Goal: Task Accomplishment & Management: Complete application form

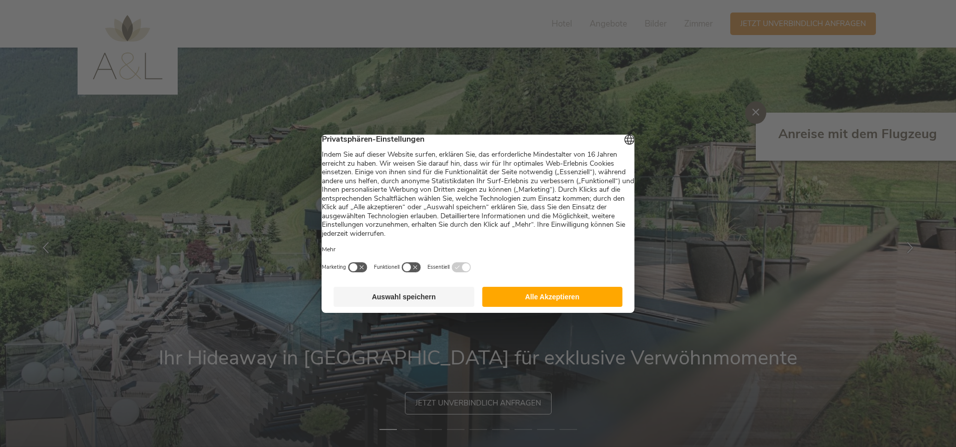
click at [548, 298] on button "Alle Akzeptieren" at bounding box center [552, 297] width 141 height 20
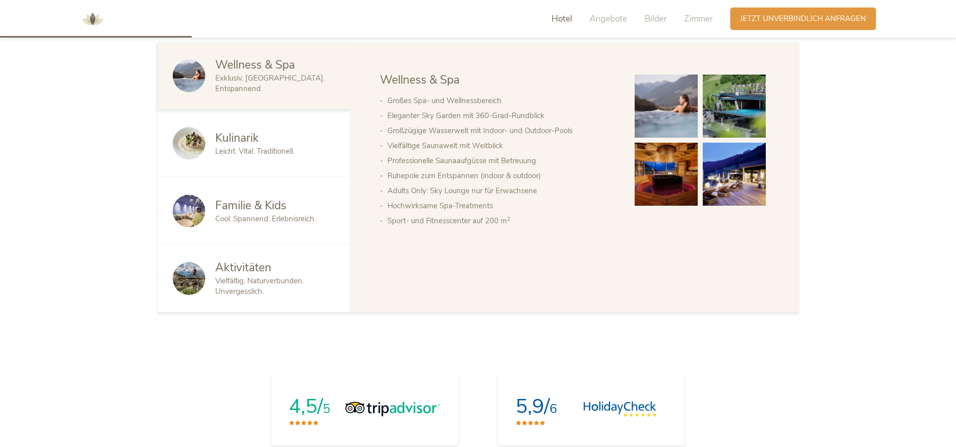
scroll to position [651, 0]
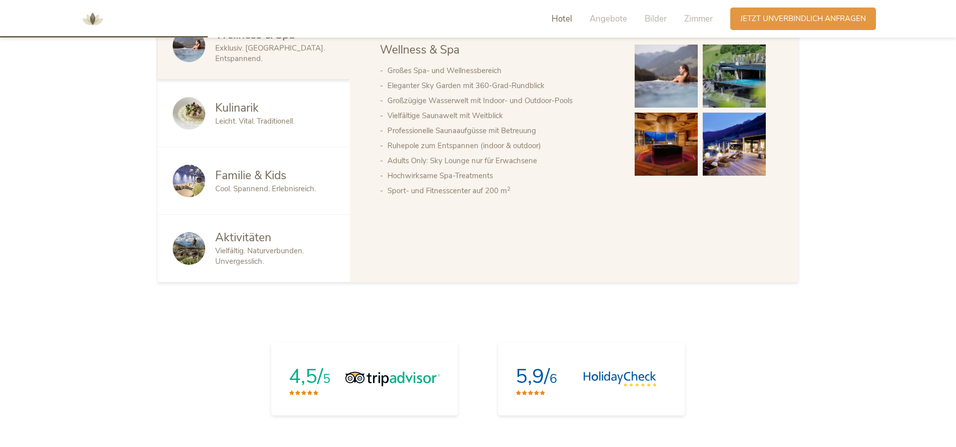
click at [270, 189] on span "Cool. Spannend. Erlebnisreich." at bounding box center [265, 189] width 101 height 10
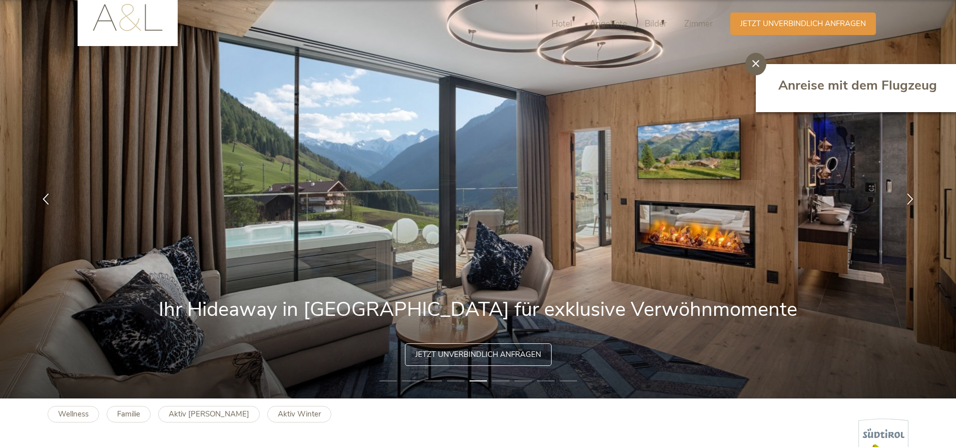
scroll to position [0, 0]
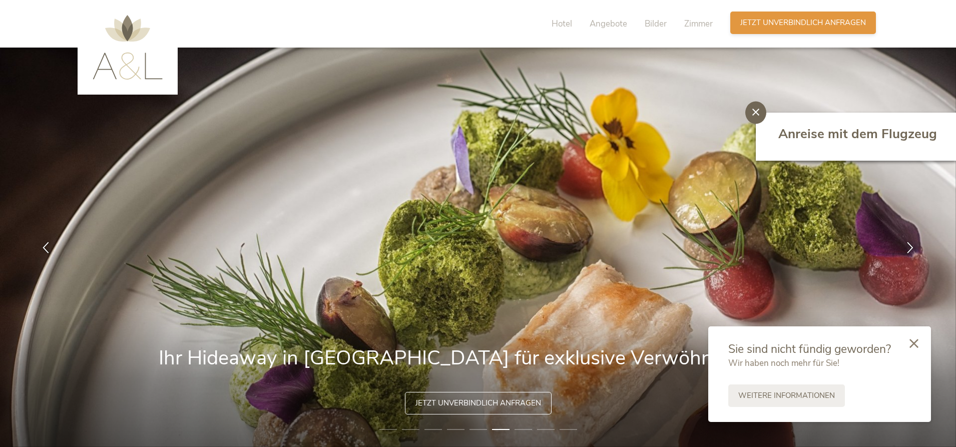
click at [825, 30] on div "Anfragen Jetzt unverbindlich anfragen" at bounding box center [803, 23] width 146 height 23
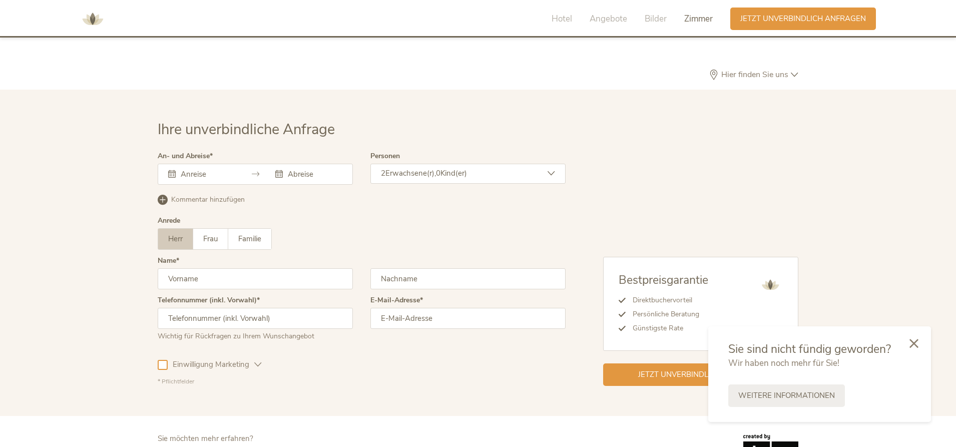
scroll to position [2996, 0]
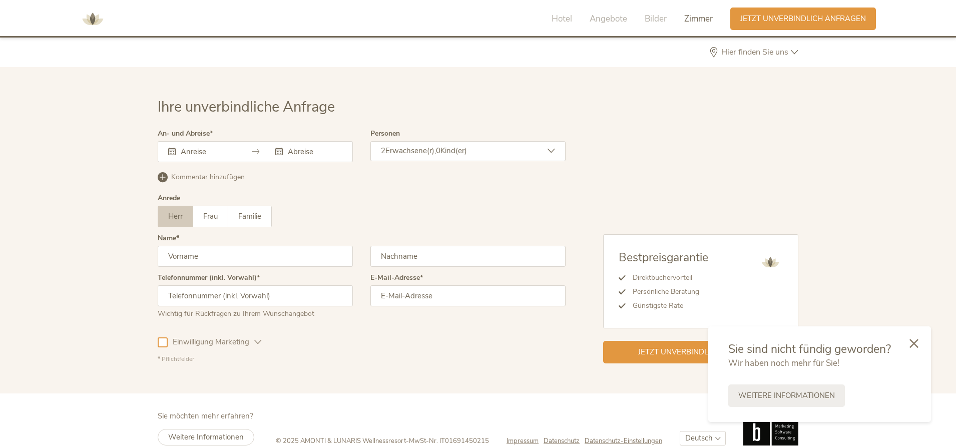
click at [203, 143] on div at bounding box center [255, 151] width 195 height 21
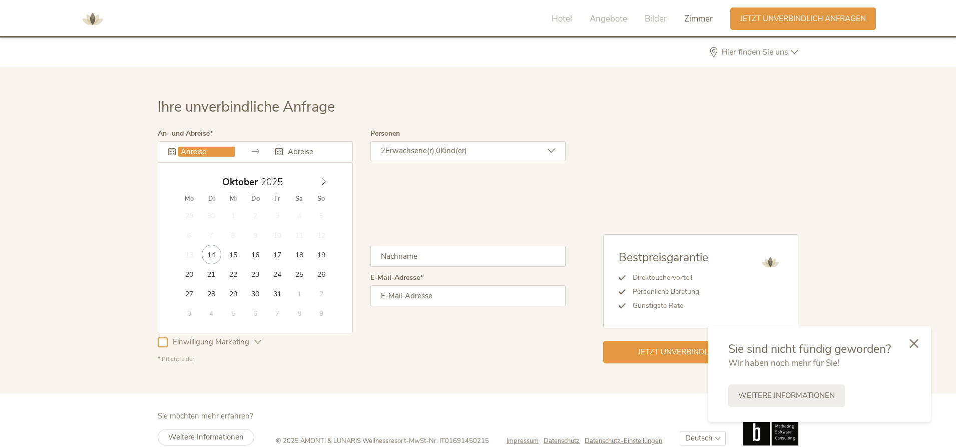
click at [206, 147] on input "text" at bounding box center [206, 152] width 57 height 10
type input "04.11.2025"
type input "06.11.2025"
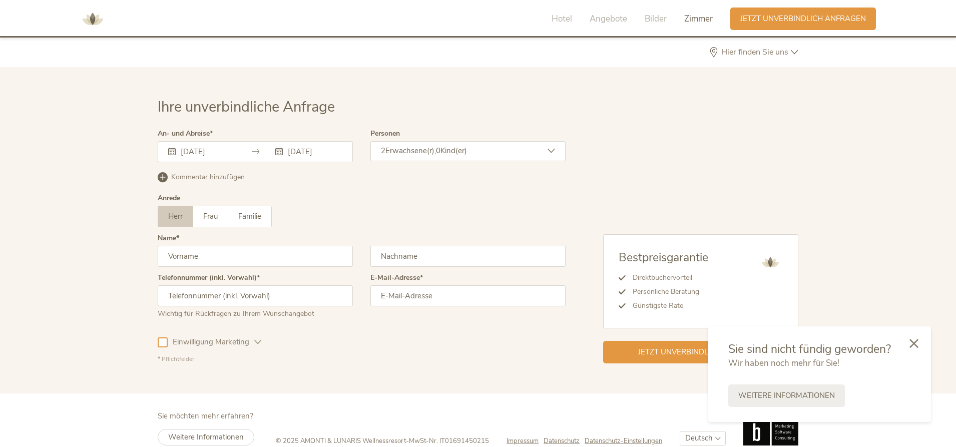
click at [445, 146] on span "Kind(er)" at bounding box center [453, 151] width 27 height 10
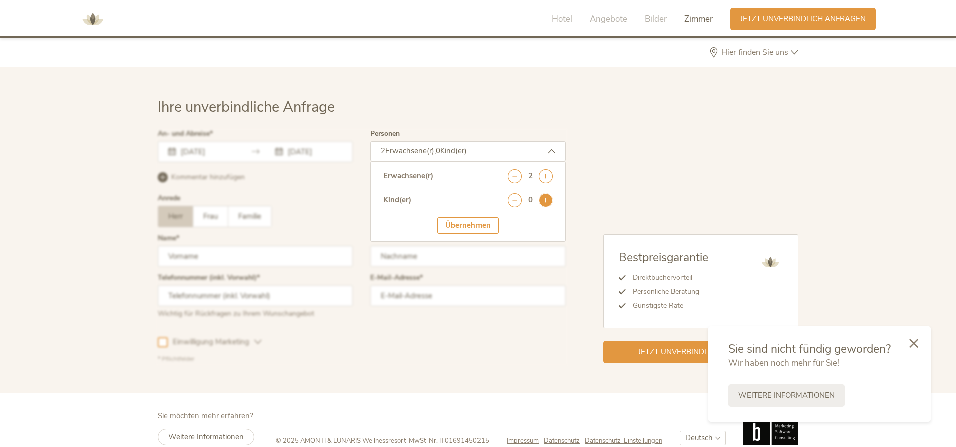
click at [546, 193] on icon at bounding box center [546, 200] width 14 height 14
click at [530, 219] on select "wählen 0 1 2 3 4 5 6 7 8 9 10 11 12 13 14 15 16 17" at bounding box center [530, 227] width 45 height 17
select select "10"
click at [508, 219] on select "wählen 0 1 2 3 4 5 6 7 8 9 10 11 12 13 14 15 16 17" at bounding box center [530, 227] width 45 height 17
click at [463, 248] on div "Übernehmen" at bounding box center [467, 256] width 61 height 17
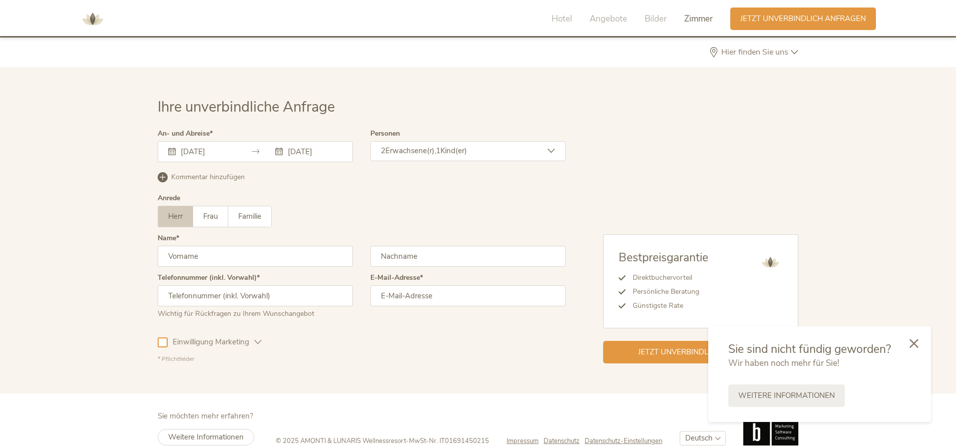
click at [181, 246] on input "text" at bounding box center [255, 256] width 195 height 21
type input "Willi"
type input "Wimmer"
type input "01749501755"
type input "wwimmer@wimmer-catering.de"
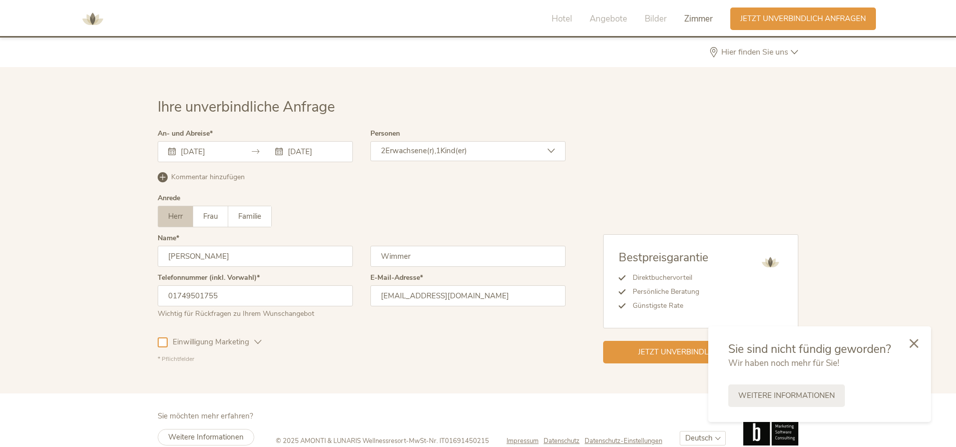
click at [164, 337] on div at bounding box center [163, 342] width 10 height 10
click at [660, 346] on span "Jetzt unverbindlich anfragen" at bounding box center [701, 351] width 126 height 11
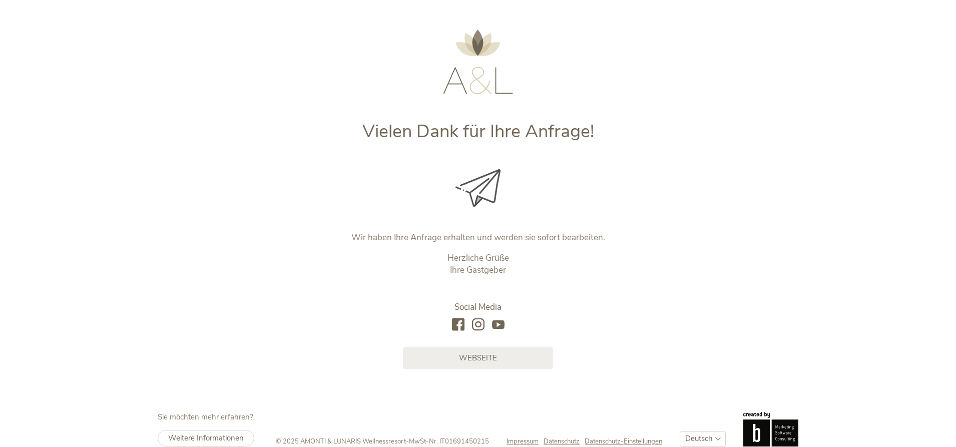
scroll to position [38, 0]
